Goal: Understand process/instructions

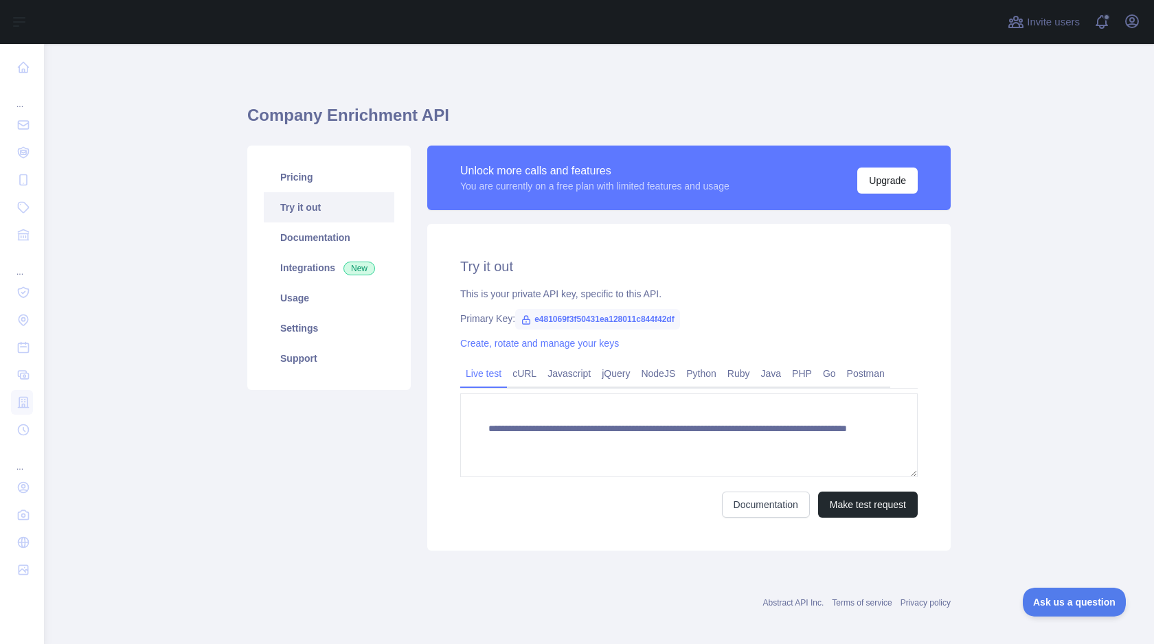
click at [526, 317] on icon at bounding box center [526, 320] width 11 height 11
click at [595, 317] on span "e481069f3f50431ea128011c844f42df" at bounding box center [597, 319] width 165 height 21
copy span "e481069f3f50431ea128011c844f42df"
click at [757, 316] on div "Primary Key: e481069f3f50431ea128011c844f42df" at bounding box center [689, 319] width 458 height 14
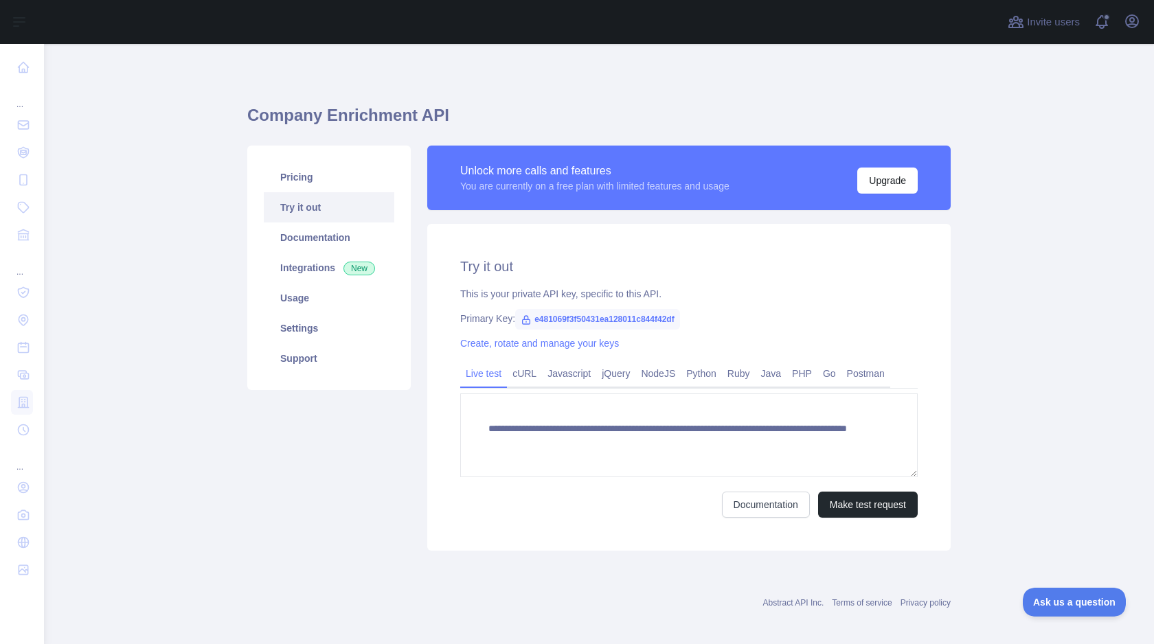
click at [625, 117] on h1 "Company Enrichment API" at bounding box center [599, 120] width 704 height 33
click at [330, 235] on link "Documentation" at bounding box center [329, 238] width 131 height 30
copy span "e481069f3f50431ea128011c844f42df"
click at [785, 299] on div "This is your private API key, specific to this API." at bounding box center [689, 294] width 458 height 14
